Goal: Task Accomplishment & Management: Manage account settings

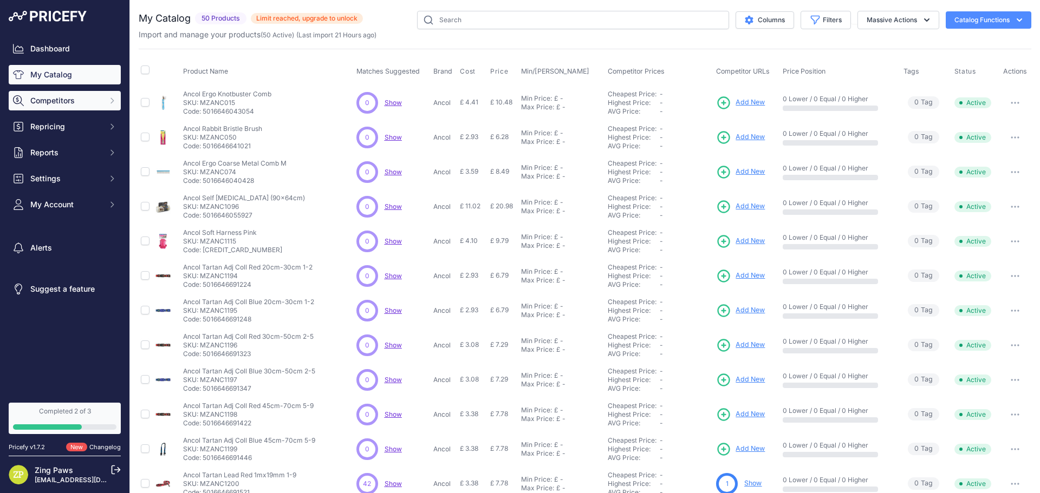
click at [41, 102] on span "Competitors" at bounding box center [65, 100] width 71 height 11
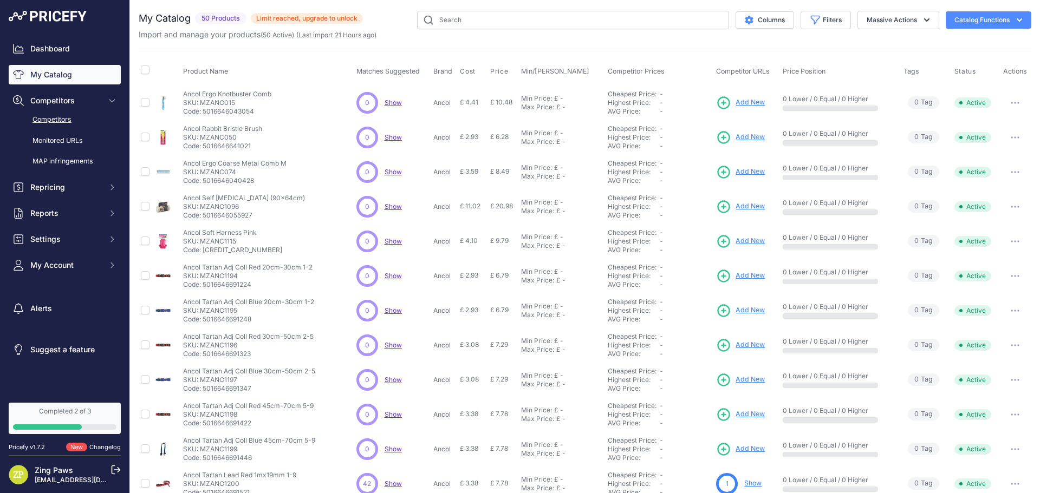
click at [43, 120] on link "Competitors" at bounding box center [65, 119] width 112 height 19
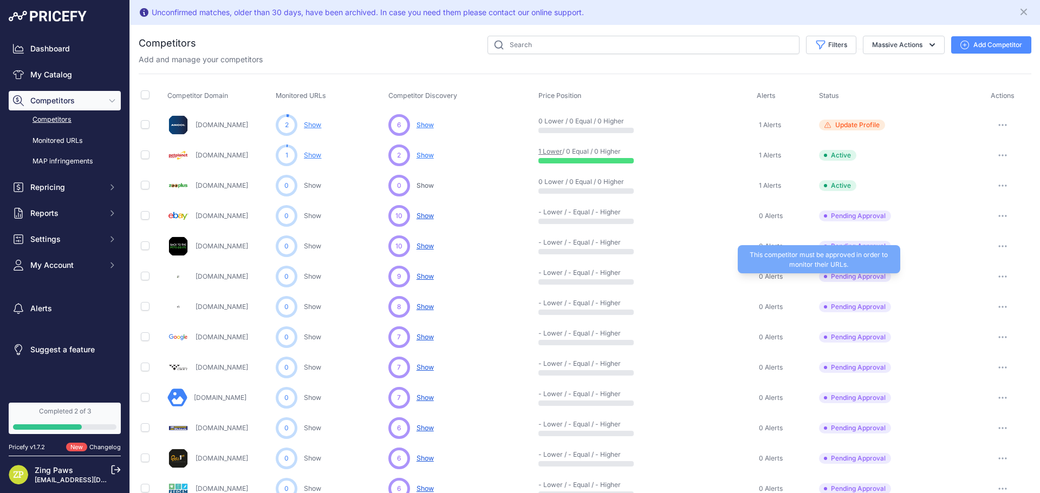
click at [847, 280] on span "Pending Approval" at bounding box center [855, 276] width 72 height 11
click at [991, 278] on button "button" at bounding box center [1002, 276] width 22 height 15
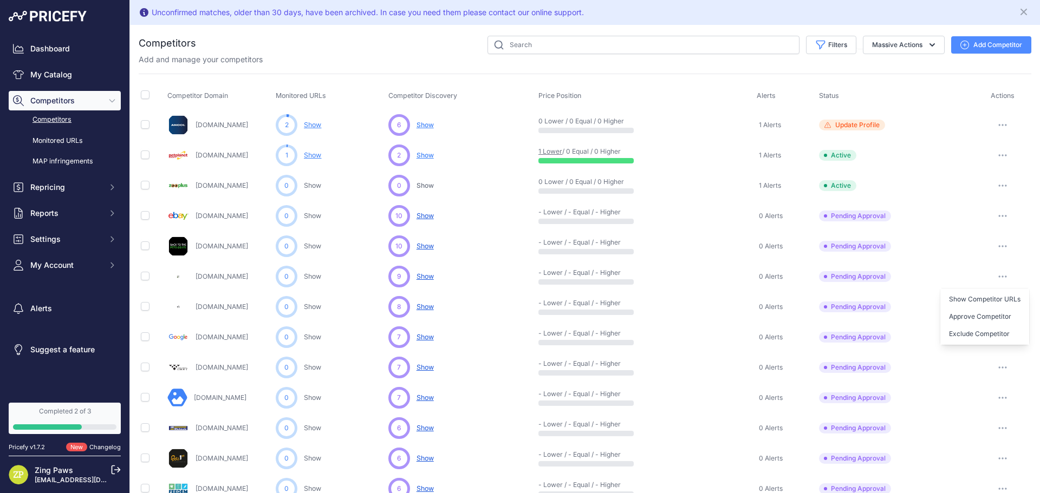
click at [979, 317] on button "Approve Competitor" at bounding box center [984, 316] width 89 height 17
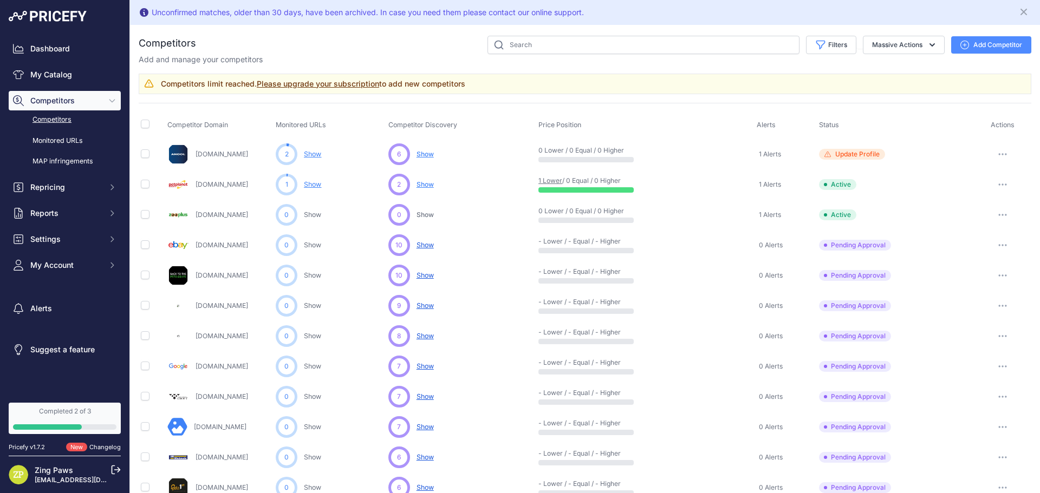
click at [364, 82] on link "Please upgrade your subscription" at bounding box center [318, 83] width 122 height 9
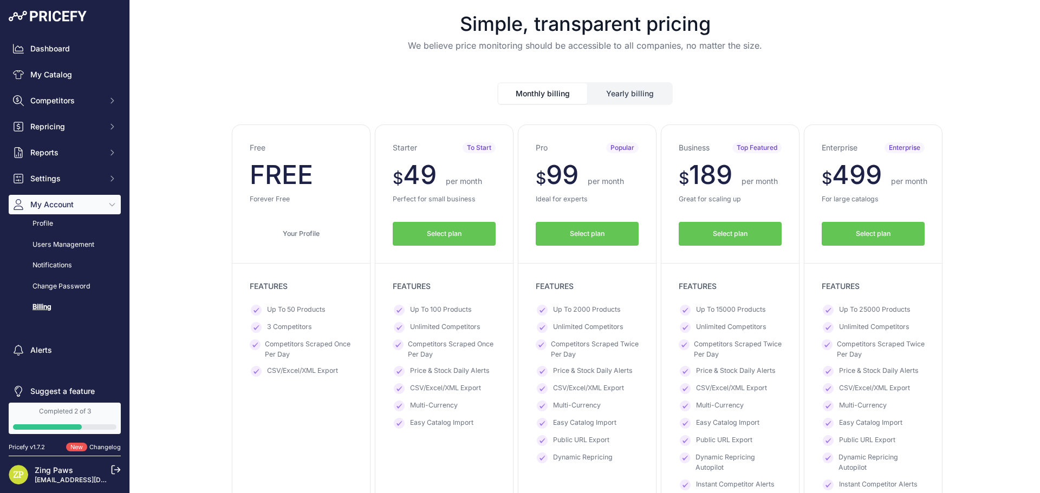
click at [556, 96] on button "Monthly billing" at bounding box center [542, 93] width 89 height 21
click at [629, 87] on button "Yearly billing" at bounding box center [629, 93] width 83 height 21
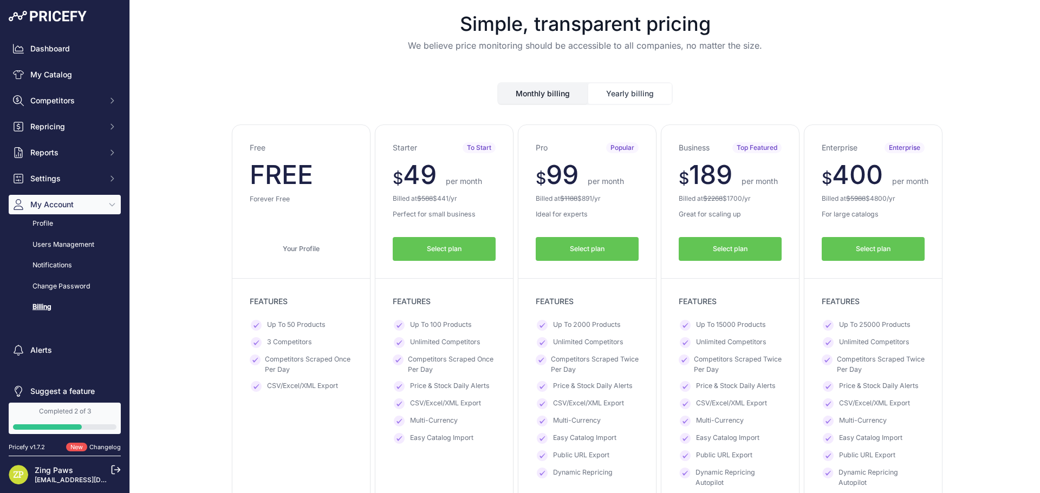
click at [557, 104] on div "Monthly billing Yearly billing" at bounding box center [584, 93] width 175 height 23
click at [558, 99] on button "Monthly billing" at bounding box center [542, 93] width 89 height 21
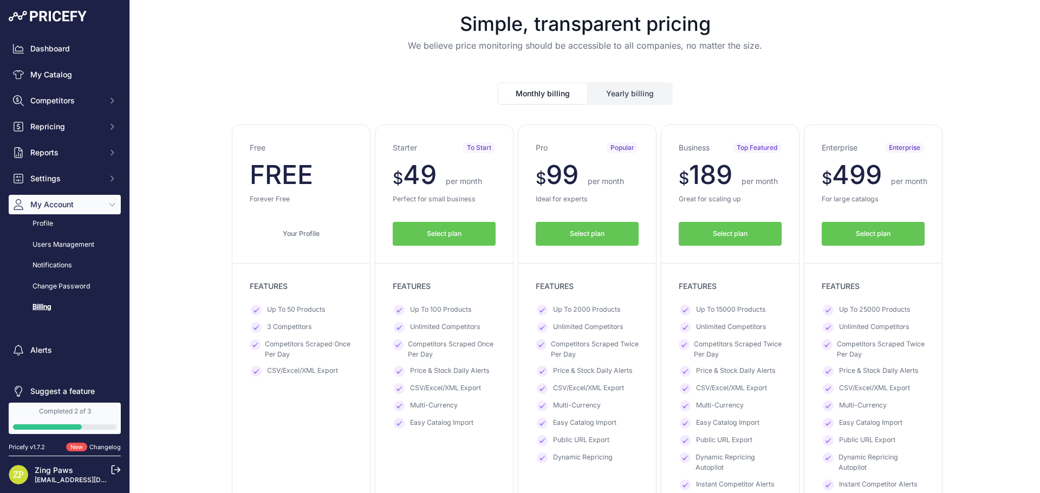
click at [70, 426] on div at bounding box center [47, 426] width 69 height 5
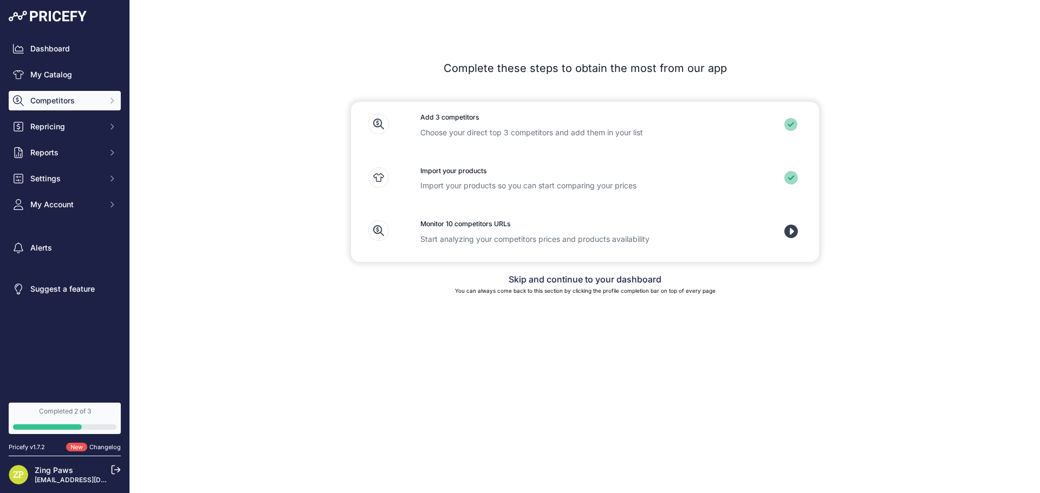
click at [87, 94] on button "Competitors" at bounding box center [65, 100] width 112 height 19
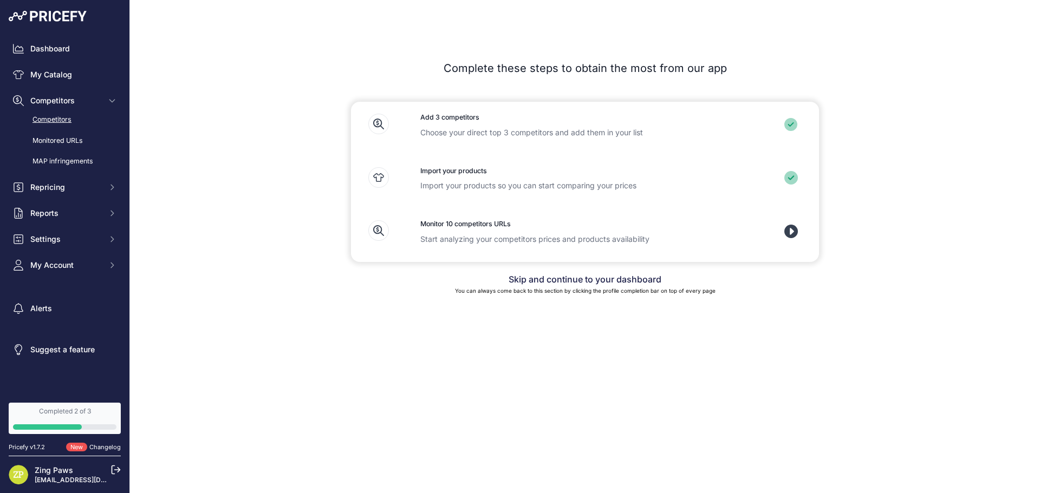
click at [87, 116] on link "Competitors" at bounding box center [65, 119] width 112 height 19
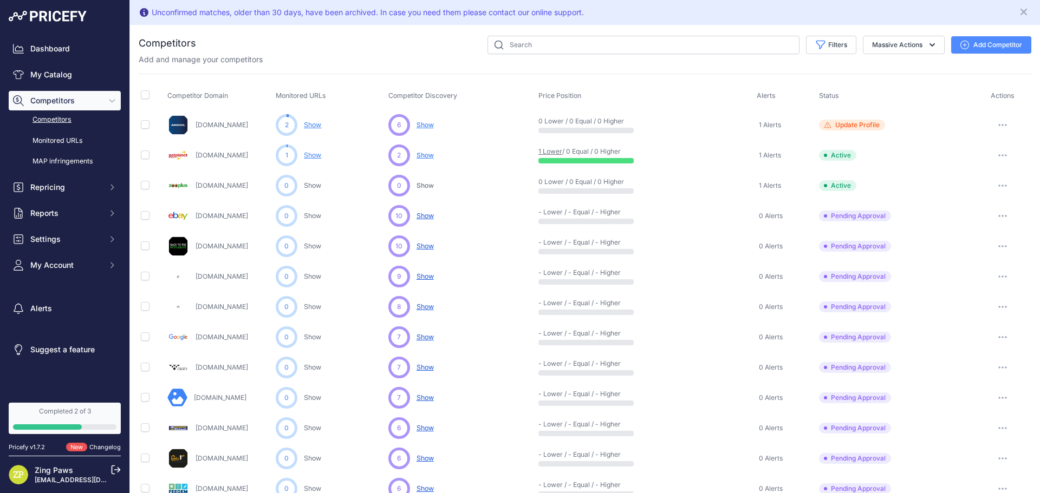
click at [998, 125] on icon "button" at bounding box center [1002, 125] width 9 height 2
click at [977, 166] on button "Disable" at bounding box center [983, 164] width 90 height 17
click at [998, 277] on icon "button" at bounding box center [1002, 277] width 9 height 2
click at [977, 316] on button "Approve Competitor" at bounding box center [984, 316] width 89 height 17
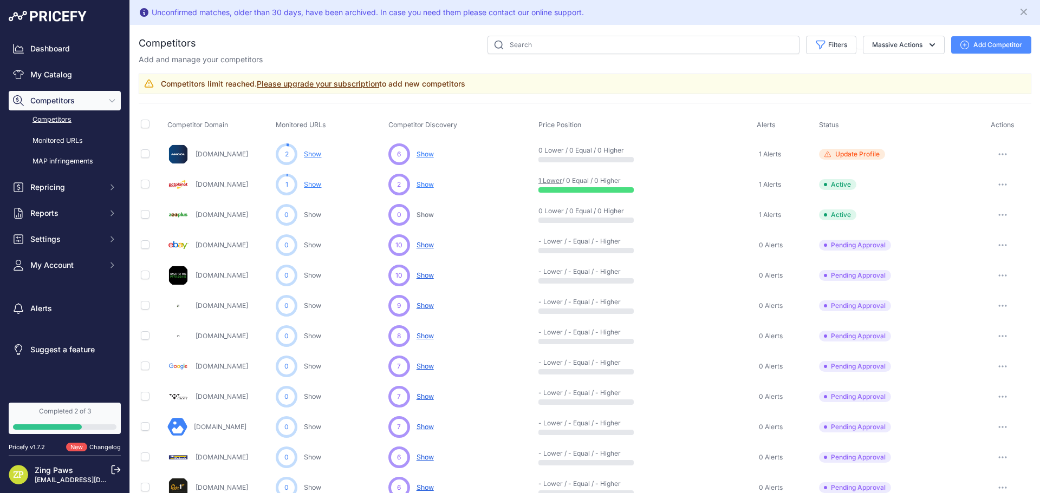
click at [999, 212] on button "button" at bounding box center [1002, 214] width 22 height 15
click at [994, 270] on button "Delete" at bounding box center [983, 272] width 90 height 17
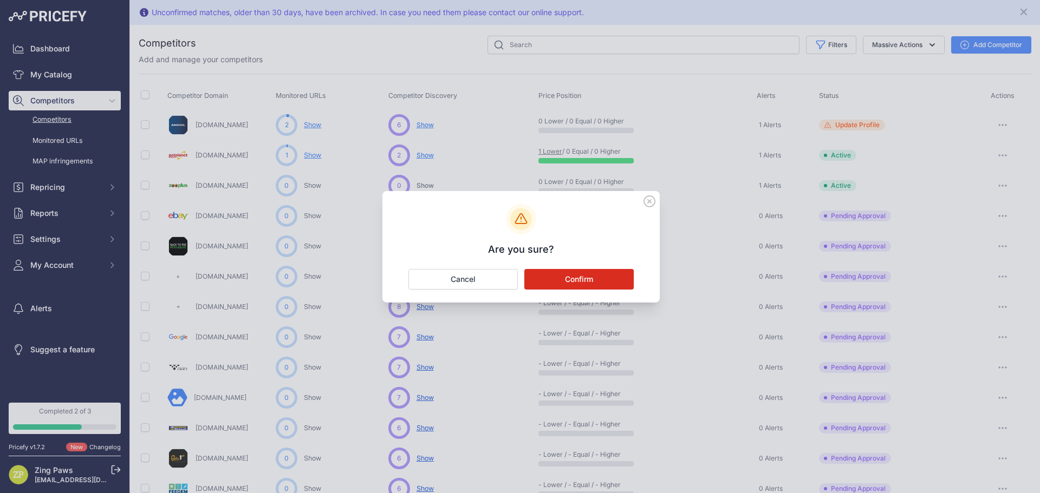
click at [560, 282] on button "Confirm" at bounding box center [578, 279] width 109 height 21
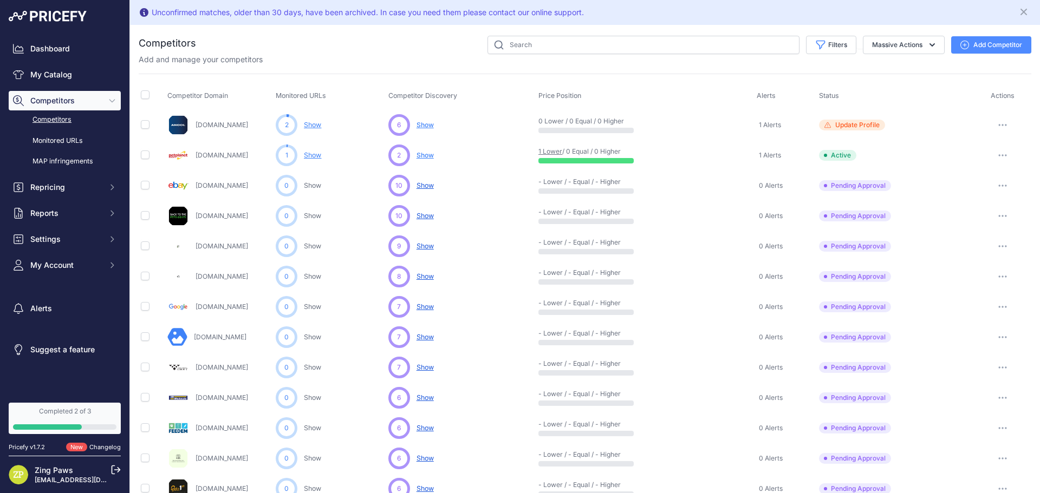
click at [997, 245] on button "button" at bounding box center [1002, 246] width 22 height 15
click at [988, 287] on button "Approve Competitor" at bounding box center [984, 286] width 89 height 17
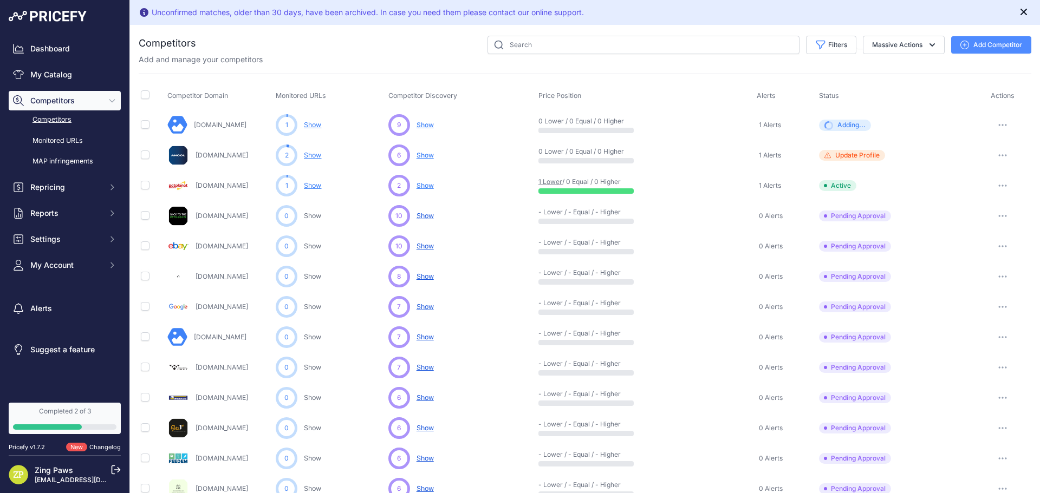
click at [1018, 15] on icon "Close" at bounding box center [1023, 11] width 11 height 11
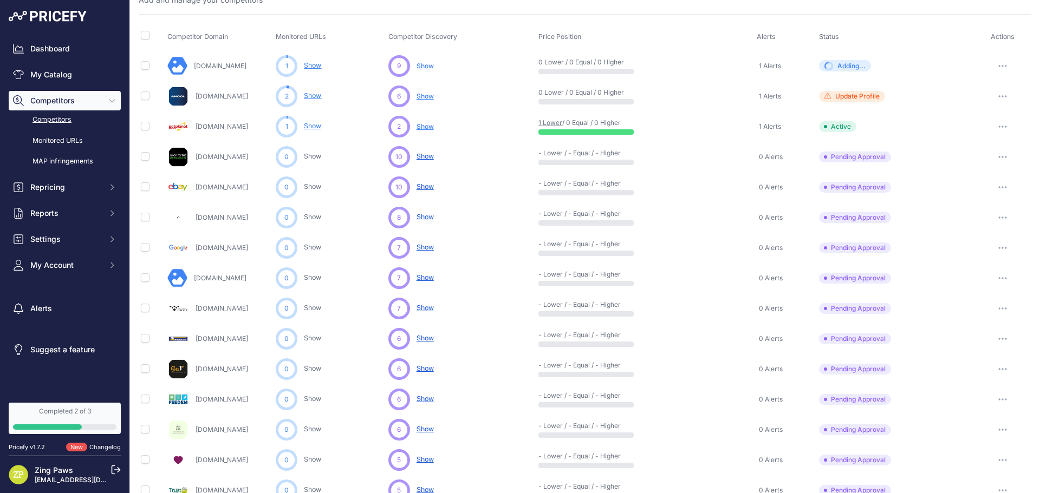
scroll to position [54, 0]
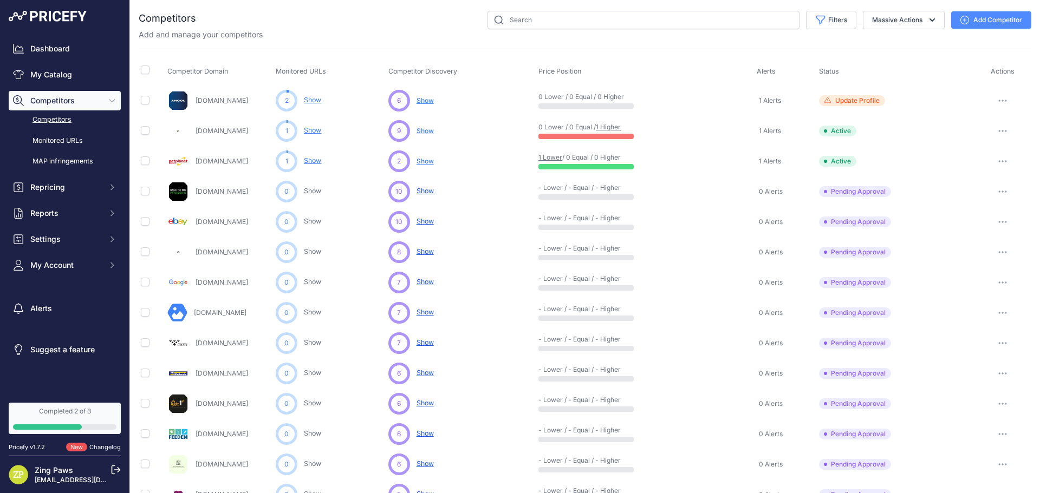
click at [603, 126] on link "1 Higher" at bounding box center [608, 127] width 25 height 8
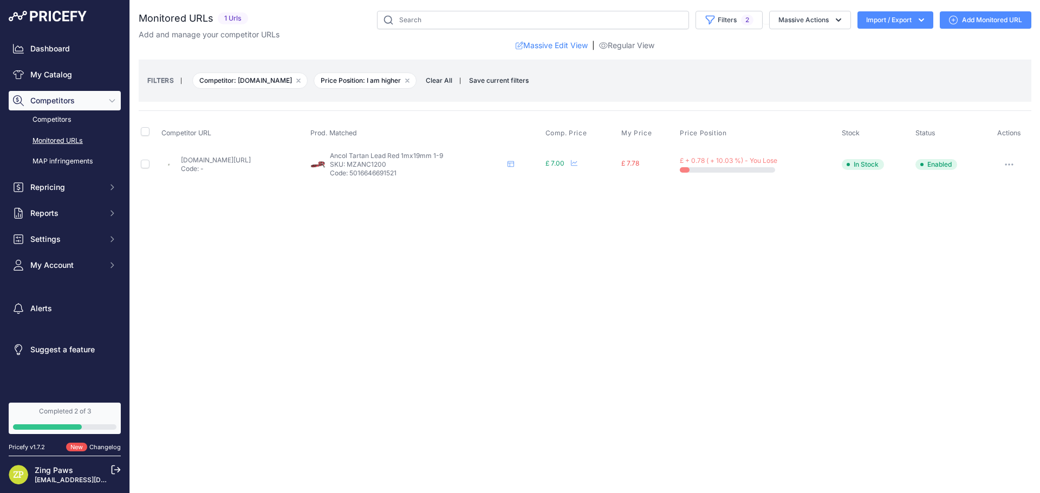
drag, startPoint x: 441, startPoint y: 160, endPoint x: 398, endPoint y: 162, distance: 43.3
click at [398, 162] on p "SKU: MZANC1200" at bounding box center [416, 164] width 173 height 9
copy p "MZANC1200"
click at [452, 387] on div "Close You are not connected to the internet." at bounding box center [585, 246] width 910 height 493
click at [1007, 164] on icon "button" at bounding box center [1008, 165] width 9 height 2
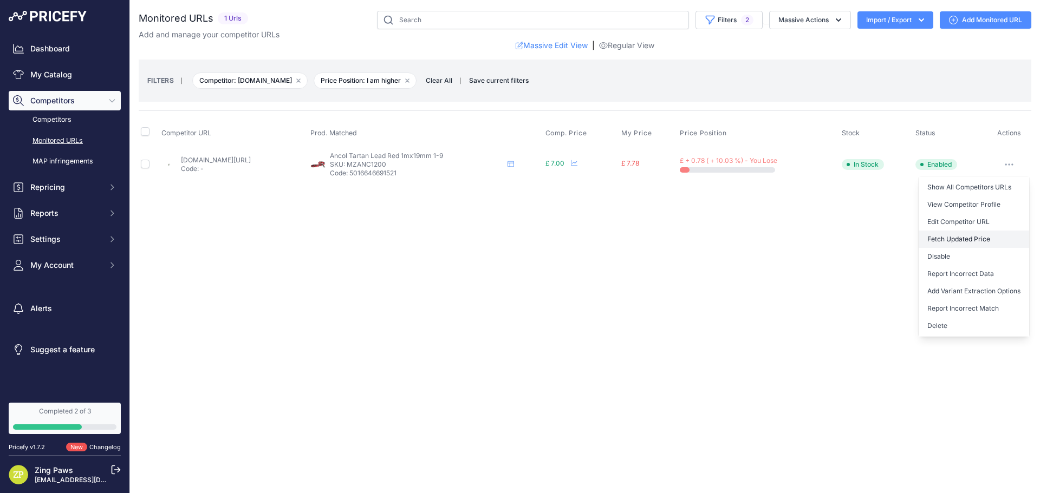
click at [995, 243] on button "Fetch Updated Price" at bounding box center [973, 239] width 110 height 17
